Goal: Go to known website: Access a specific website the user already knows

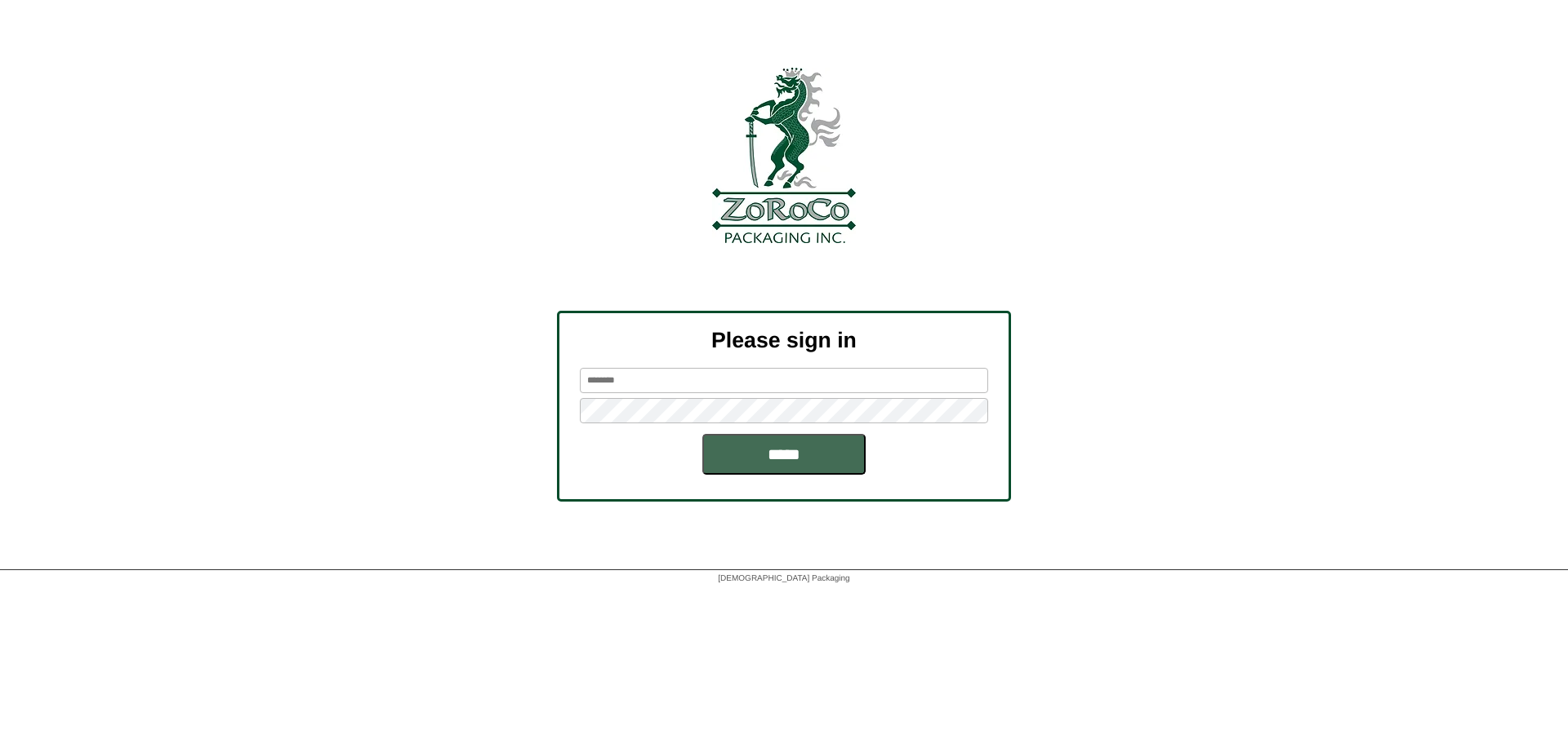
type input "*******"
click at [796, 452] on input "*****" at bounding box center [784, 454] width 164 height 41
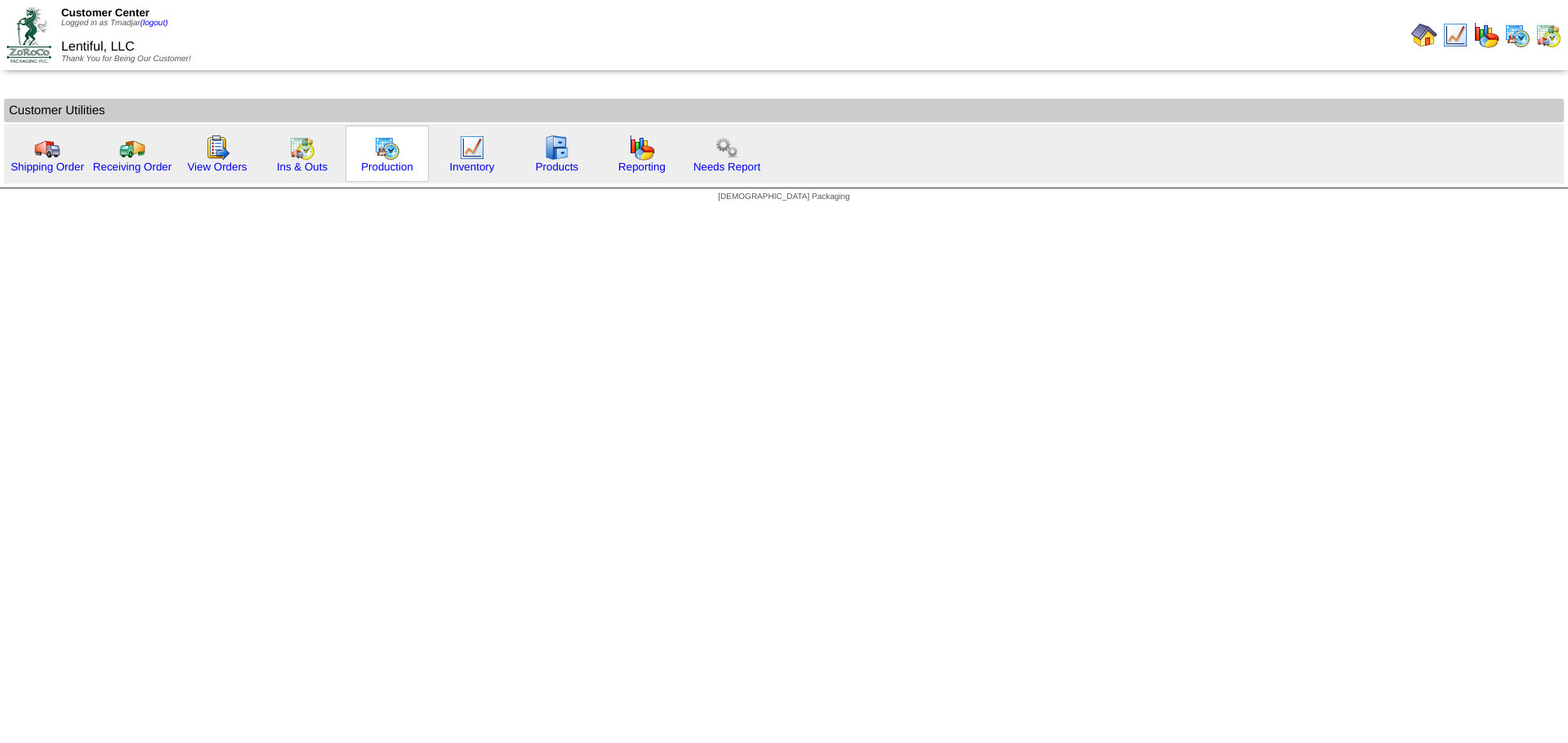
click at [385, 153] on img at bounding box center [387, 147] width 26 height 26
